Goal: Obtain resource: Download file/media

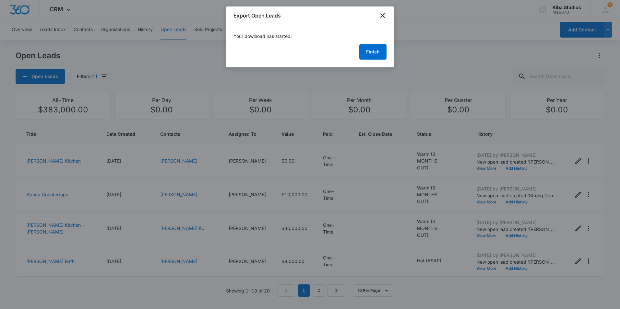
click at [384, 13] on icon "close" at bounding box center [382, 16] width 8 height 8
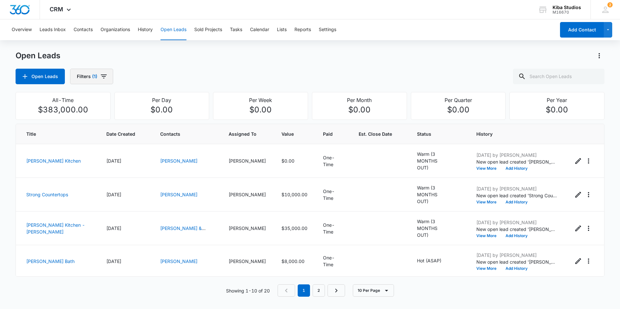
click at [101, 75] on icon "button" at bounding box center [104, 77] width 8 height 8
click at [116, 117] on icon "Clear" at bounding box center [115, 117] width 4 height 4
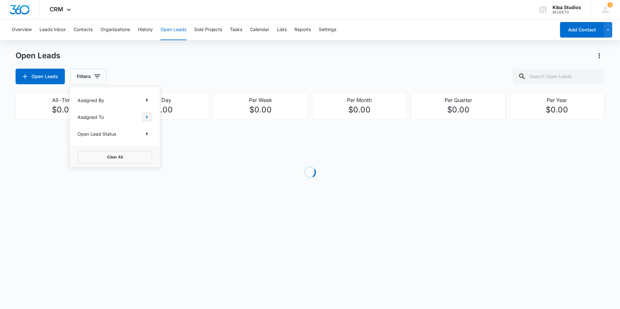
click at [144, 116] on icon "Show Assigned To filters" at bounding box center [147, 117] width 8 height 8
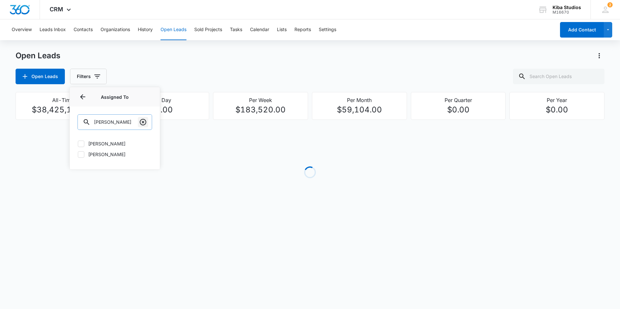
click at [145, 121] on icon "Clear" at bounding box center [143, 122] width 8 height 8
type input "[PERSON_NAME]"
click at [83, 146] on icon at bounding box center [81, 144] width 6 height 6
click at [78, 144] on input "[PERSON_NAME]" at bounding box center [77, 144] width 0 height 0
checkbox input "true"
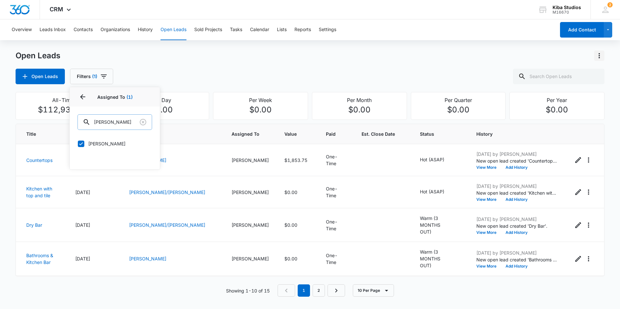
click at [600, 54] on icon "Actions" at bounding box center [599, 56] width 8 height 8
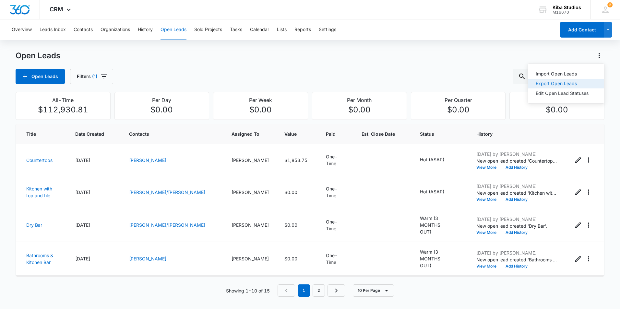
click at [587, 82] on div "Export Open Leads" at bounding box center [561, 83] width 53 height 5
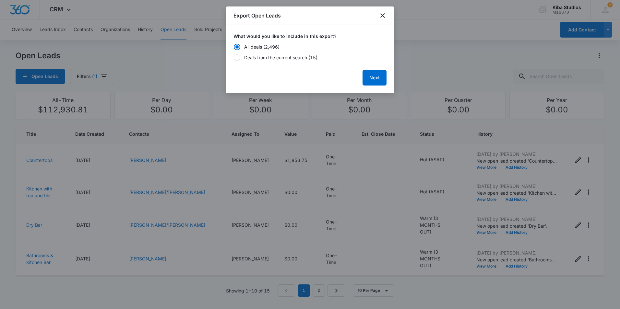
click at [274, 60] on div "Deals from the current search (15)" at bounding box center [280, 57] width 73 height 7
click at [234, 60] on input "Deals from the current search (15)" at bounding box center [233, 57] width 0 height 5
radio input "false"
radio input "true"
click at [371, 76] on button "Next" at bounding box center [374, 78] width 24 height 16
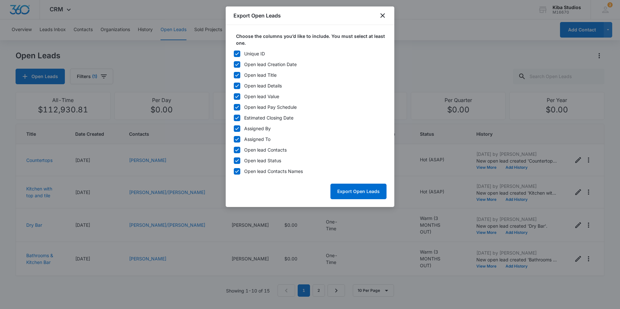
click at [235, 55] on icon at bounding box center [237, 54] width 6 height 6
click at [234, 55] on input "Unique ID" at bounding box center [233, 54] width 0 height 5
checkbox input "false"
drag, startPoint x: 237, startPoint y: 126, endPoint x: 236, endPoint y: 145, distance: 18.8
click at [238, 126] on icon at bounding box center [237, 129] width 6 height 6
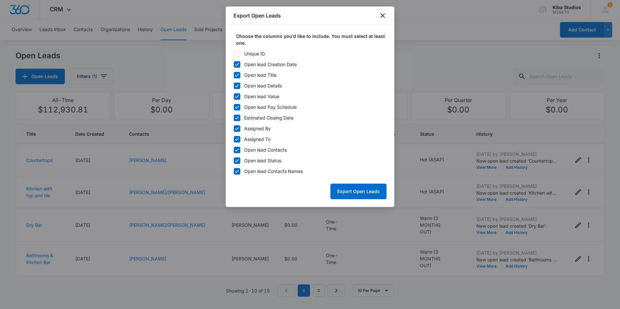
click at [234, 126] on input "Assigned By" at bounding box center [233, 128] width 0 height 5
checkbox input "false"
click at [236, 141] on icon at bounding box center [237, 139] width 6 height 6
click at [234, 141] on input "Assigned To" at bounding box center [233, 139] width 0 height 5
checkbox input "false"
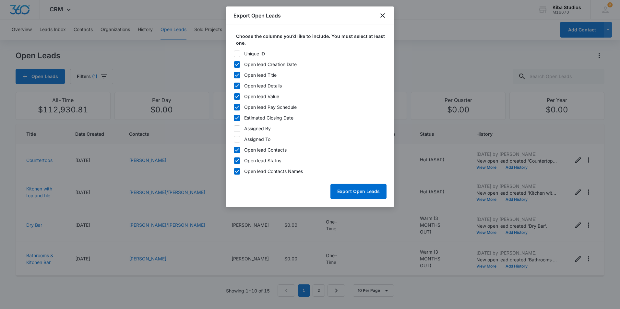
click at [237, 149] on icon at bounding box center [237, 150] width 6 height 6
click at [234, 149] on input "Open lead Contacts" at bounding box center [233, 150] width 0 height 5
checkbox input "false"
click at [352, 190] on button "Export Open Leads" at bounding box center [358, 192] width 56 height 16
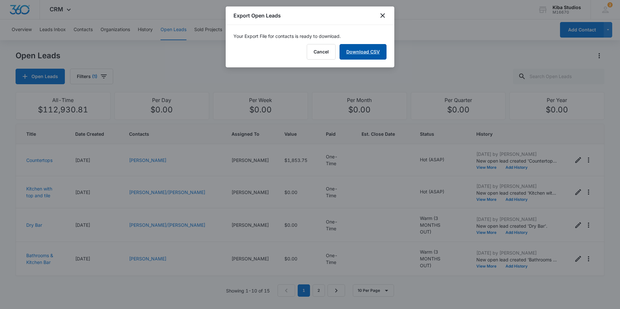
click at [358, 52] on link "Download CSV" at bounding box center [362, 52] width 47 height 16
click at [383, 13] on icon "close" at bounding box center [382, 16] width 8 height 8
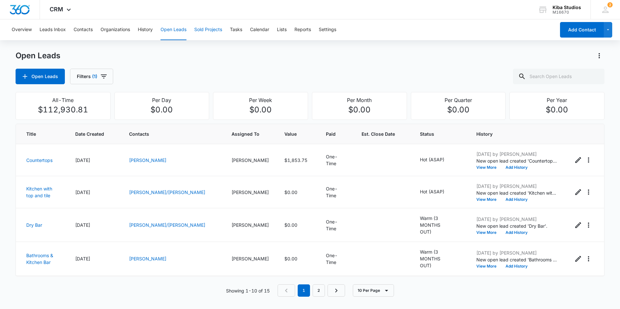
click at [201, 28] on button "Sold Projects" at bounding box center [208, 29] width 28 height 21
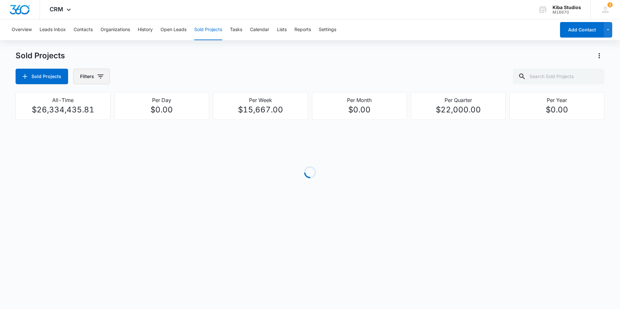
click at [101, 77] on icon "button" at bounding box center [101, 77] width 8 height 8
click at [149, 119] on icon "Show Assigned To filters" at bounding box center [150, 116] width 2 height 3
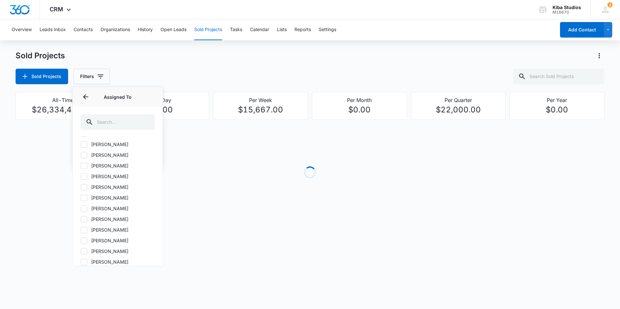
scroll to position [810, 0]
click at [86, 199] on icon at bounding box center [84, 199] width 4 height 3
click at [81, 200] on input "[PERSON_NAME]" at bounding box center [80, 200] width 0 height 0
checkbox input "true"
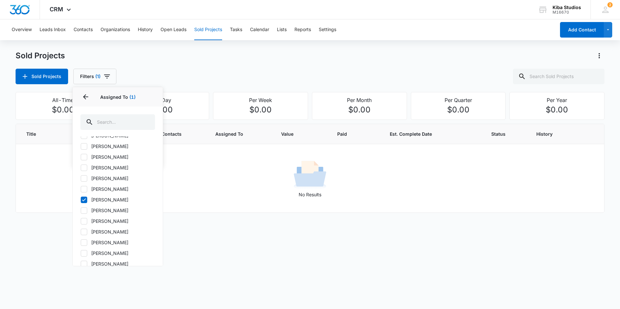
click at [236, 69] on div "Sold Projects Filters (1) Assigned By Assigned To 1 Assigned To (1) [PERSON_NAM…" at bounding box center [310, 77] width 588 height 16
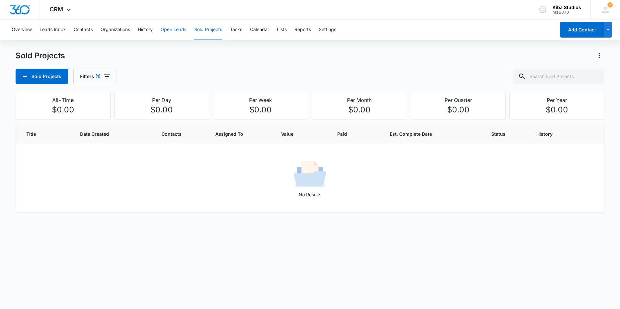
click at [175, 30] on button "Open Leads" at bounding box center [173, 29] width 26 height 21
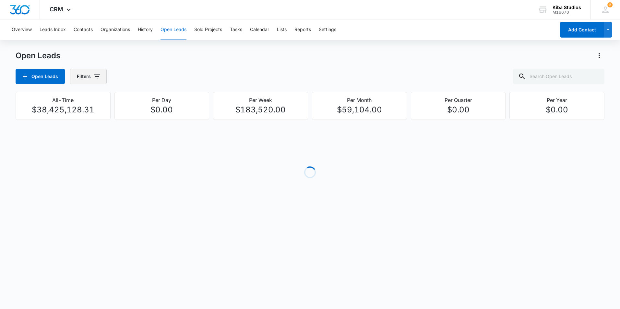
click at [97, 77] on icon "button" at bounding box center [97, 77] width 8 height 8
click at [147, 116] on icon "Show Assigned To filters" at bounding box center [147, 117] width 8 height 8
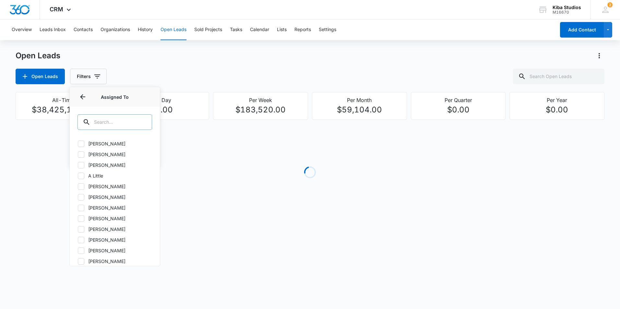
click at [126, 121] on input "text" at bounding box center [114, 122] width 75 height 16
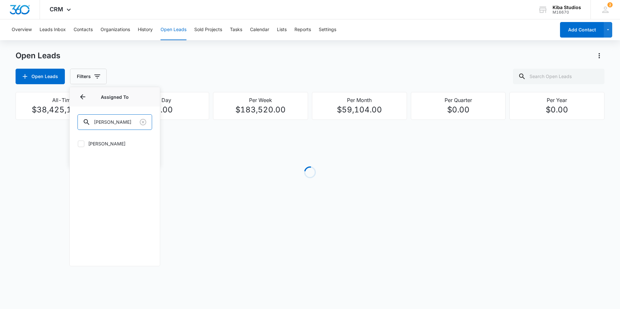
type input "[PERSON_NAME]"
click at [82, 146] on icon at bounding box center [81, 144] width 6 height 6
click at [78, 144] on input "[PERSON_NAME]" at bounding box center [77, 144] width 0 height 0
checkbox input "true"
click at [249, 66] on div "Open Leads Open Leads Filters (1) Assigned By Assigned To 1 Assigned To (1) [PE…" at bounding box center [310, 68] width 588 height 34
